Goal: Navigation & Orientation: Understand site structure

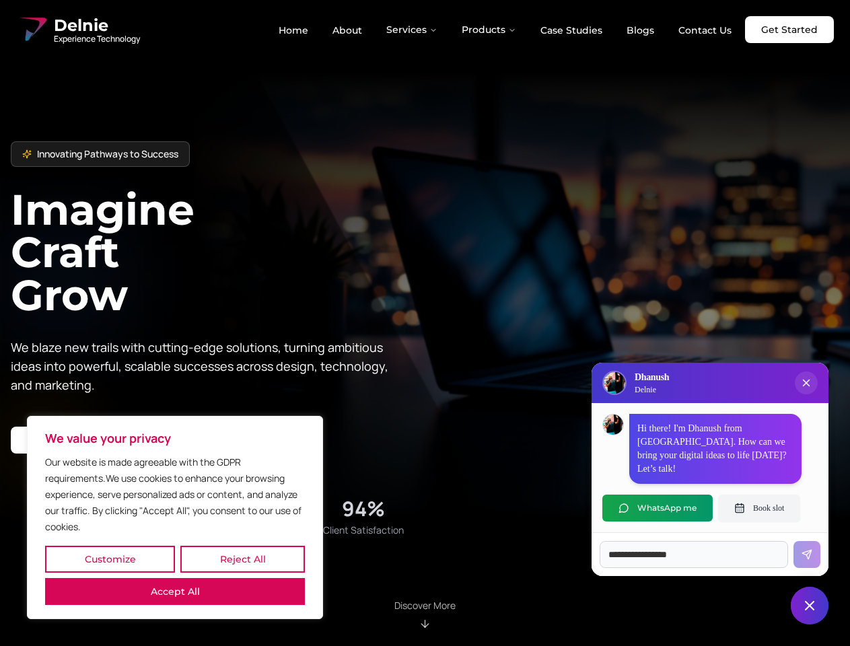
click at [110, 559] on button "Customize" at bounding box center [110, 559] width 130 height 27
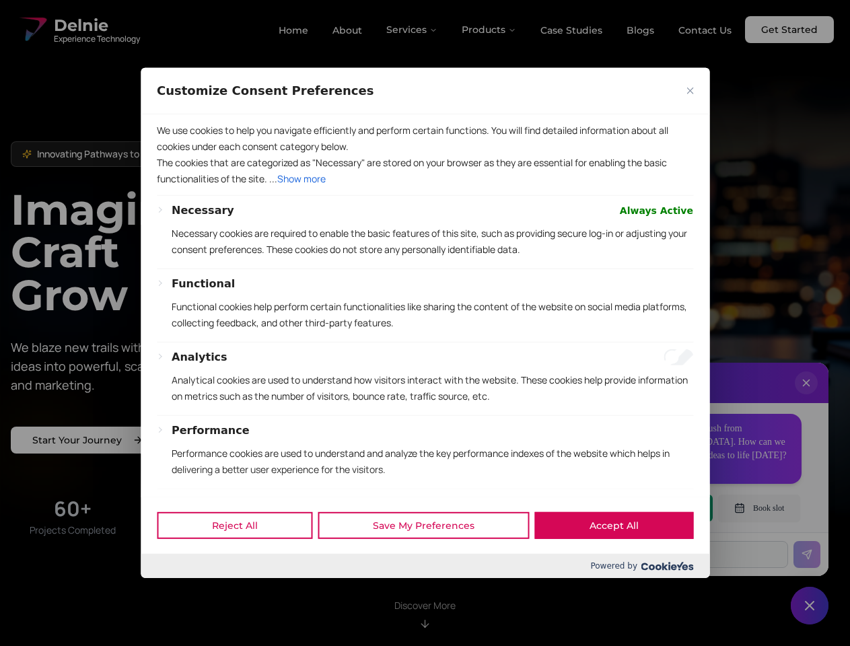
click at [242, 114] on div "Customize Consent Preferences" at bounding box center [425, 91] width 568 height 46
click at [175, 554] on div "Reject All Save My Preferences Accept All" at bounding box center [425, 525] width 568 height 57
click at [425, 323] on p "Functional cookies help perform certain functionalities like sharing the conten…" at bounding box center [432, 315] width 521 height 32
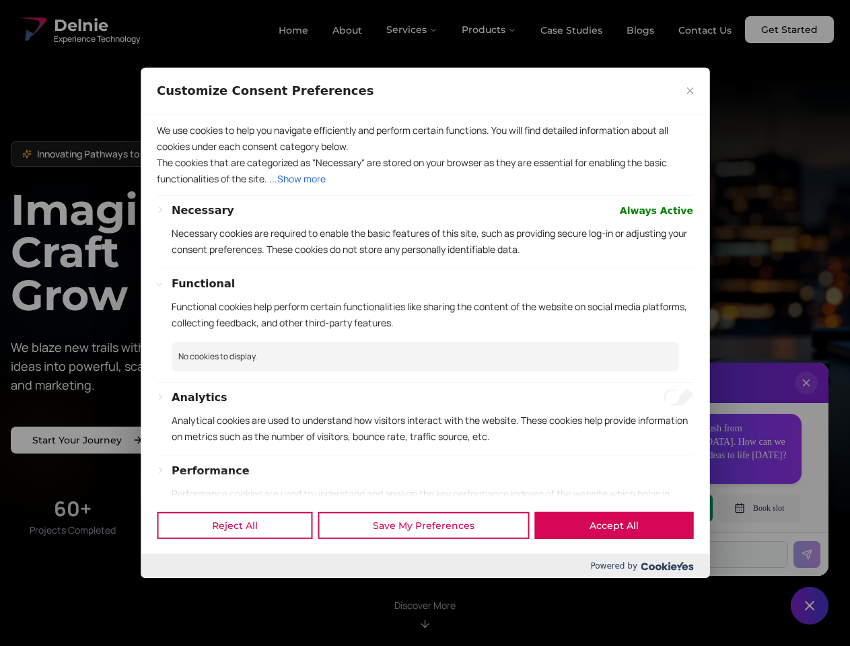
click at [412, 30] on div at bounding box center [425, 323] width 850 height 646
click at [489, 30] on div at bounding box center [425, 323] width 850 height 646
click at [806, 396] on div at bounding box center [425, 323] width 850 height 646
click at [657, 508] on div "Reject All Save My Preferences Accept All" at bounding box center [425, 525] width 568 height 57
click at [759, 508] on div at bounding box center [425, 323] width 850 height 646
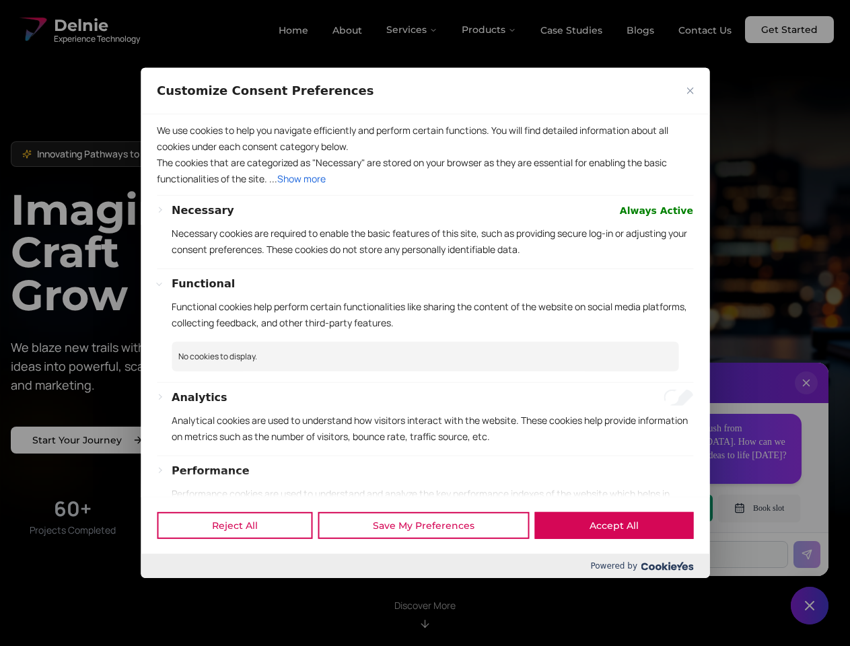
click at [809, 605] on div at bounding box center [425, 323] width 850 height 646
